Goal: Find specific page/section: Find specific page/section

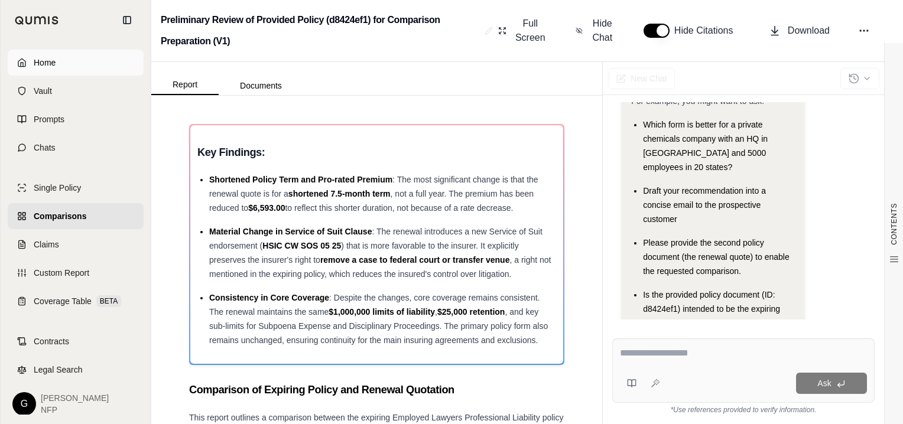
click at [32, 63] on link "Home" at bounding box center [76, 63] width 136 height 26
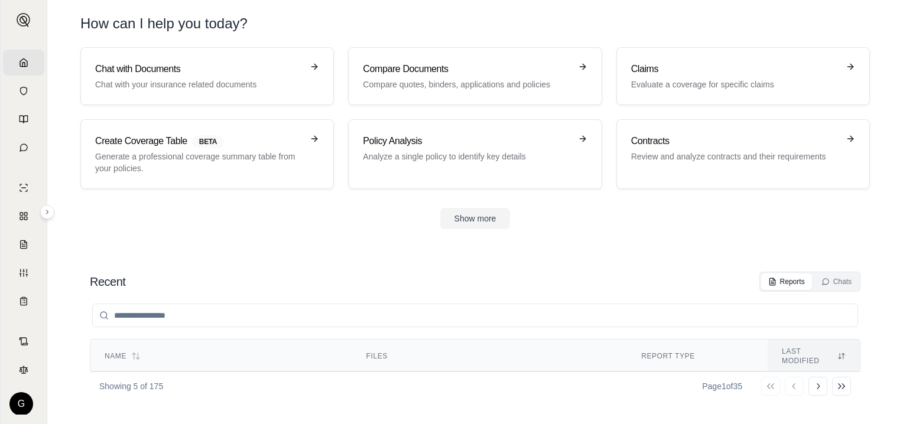
click at [197, 322] on input "search" at bounding box center [475, 316] width 766 height 24
type input "********"
click at [650, 374] on td "Single Policy Analysis" at bounding box center [696, 395] width 143 height 43
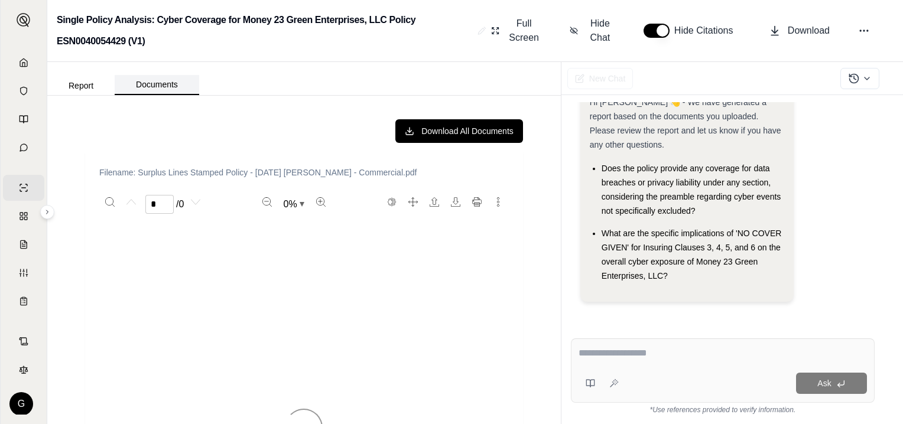
click at [147, 86] on button "Documents" at bounding box center [157, 85] width 85 height 20
click at [196, 171] on p "Filename: Surplus Lines Stamped Policy - [DATE] [PERSON_NAME] - Commercial.pdf" at bounding box center [304, 173] width 410 height 12
click at [196, 170] on p "Filename: Surplus Lines Stamped Policy - [DATE] [PERSON_NAME] - Commercial.pdf" at bounding box center [304, 173] width 410 height 12
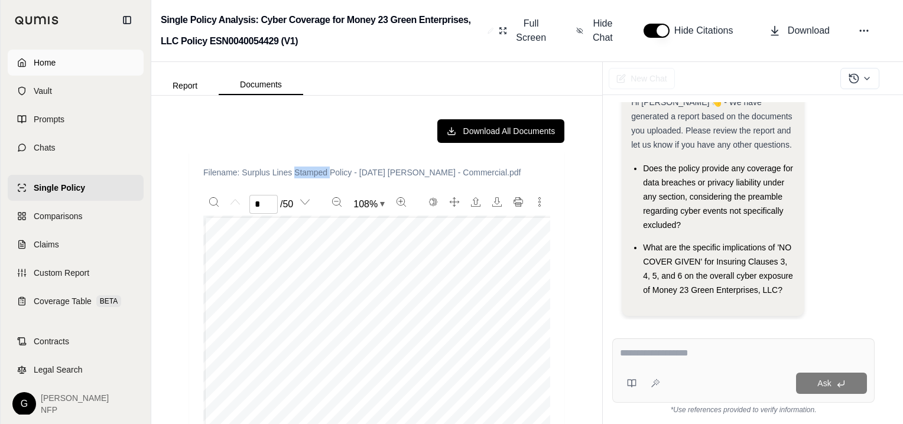
click at [23, 66] on link "Home" at bounding box center [76, 63] width 136 height 26
